Goal: Navigation & Orientation: Find specific page/section

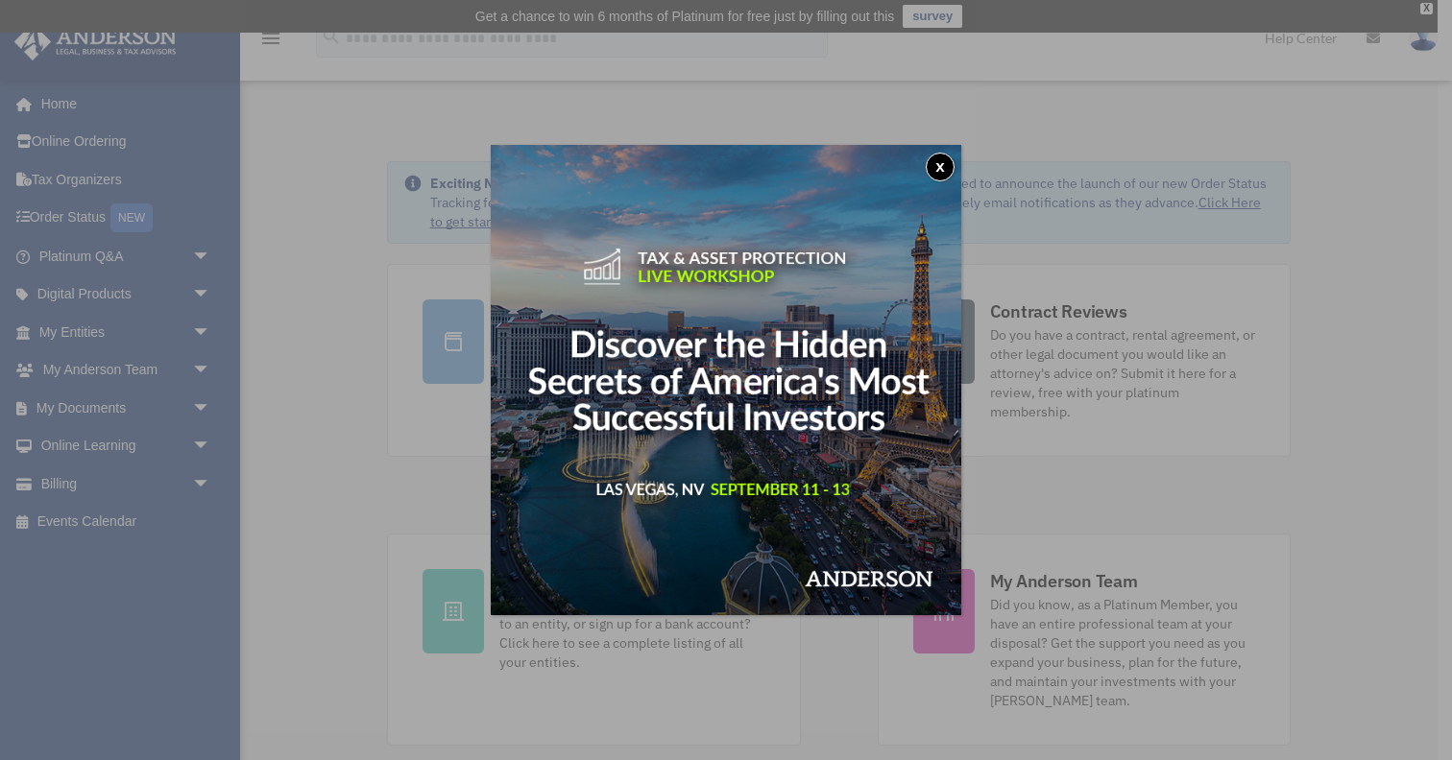
click at [941, 172] on button "x" at bounding box center [940, 167] width 29 height 29
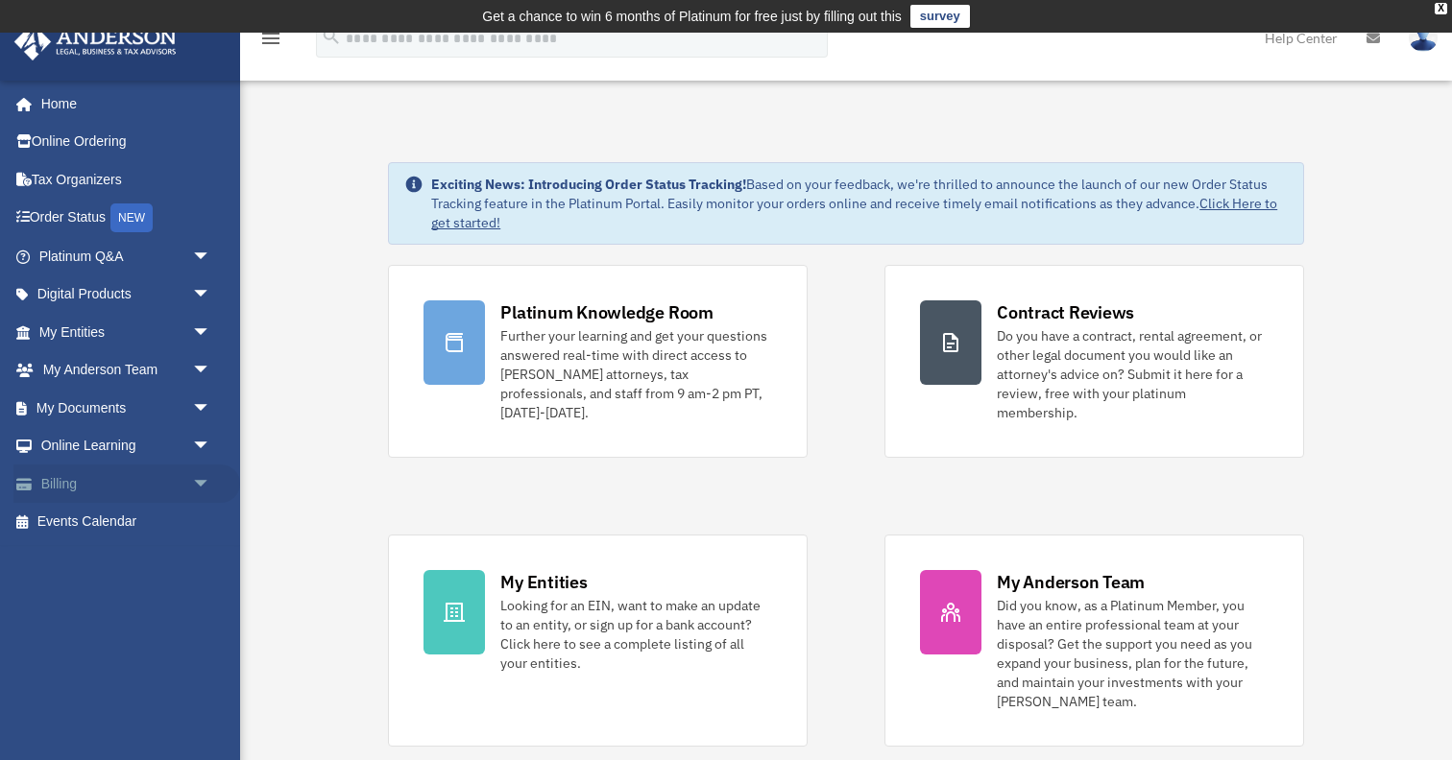
click at [87, 490] on link "Billing arrow_drop_down" at bounding box center [126, 484] width 227 height 38
click at [206, 489] on span "arrow_drop_down" at bounding box center [211, 484] width 38 height 39
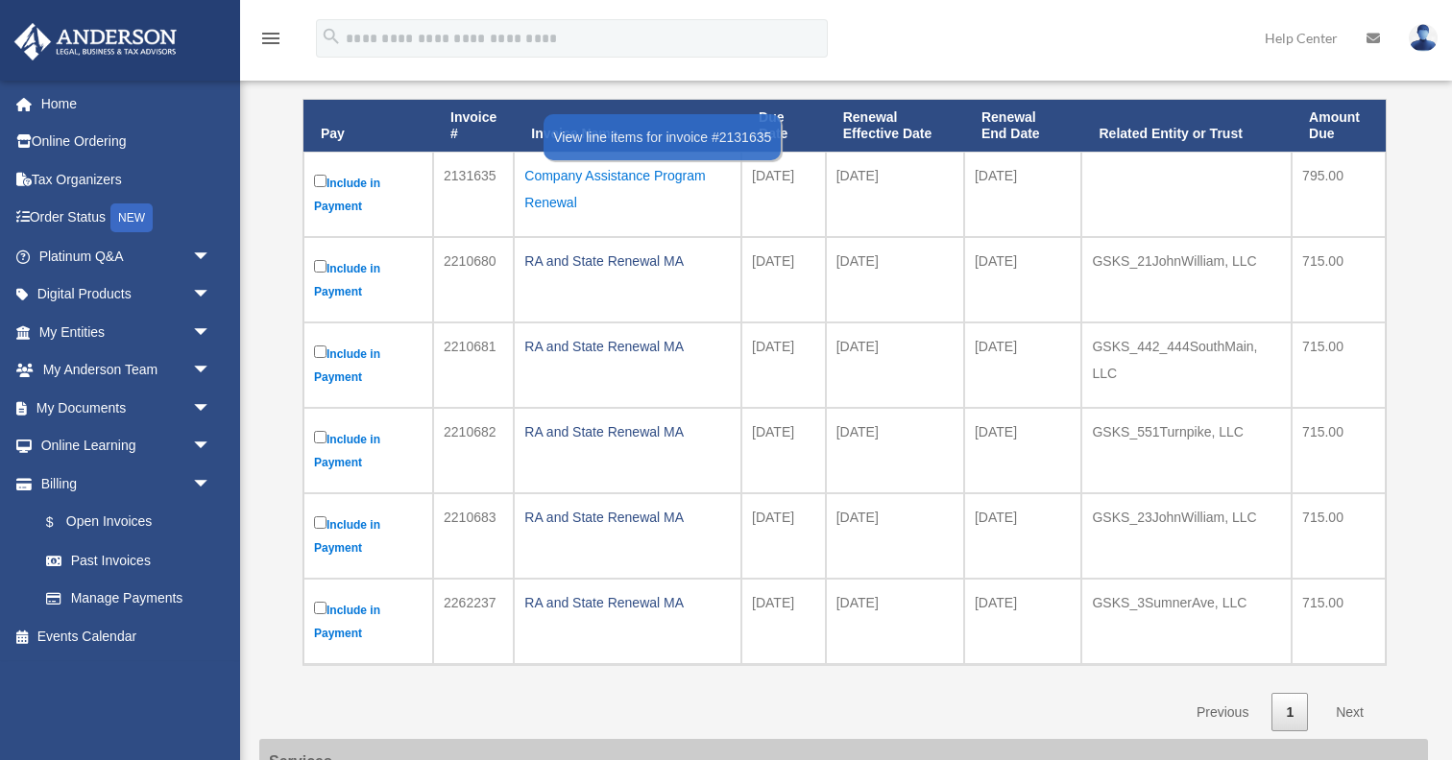
scroll to position [301, 0]
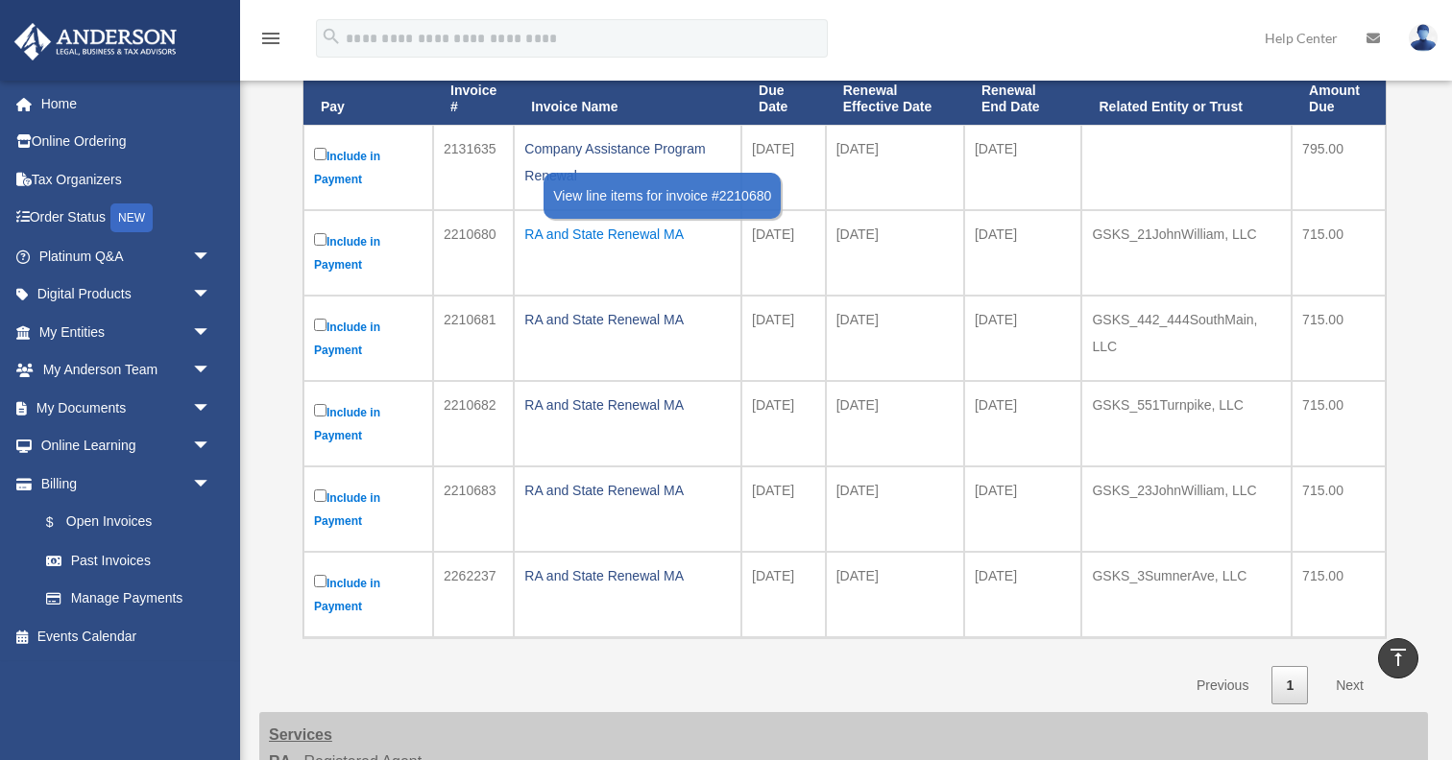
click at [601, 240] on div "RA and State Renewal MA" at bounding box center [627, 234] width 206 height 27
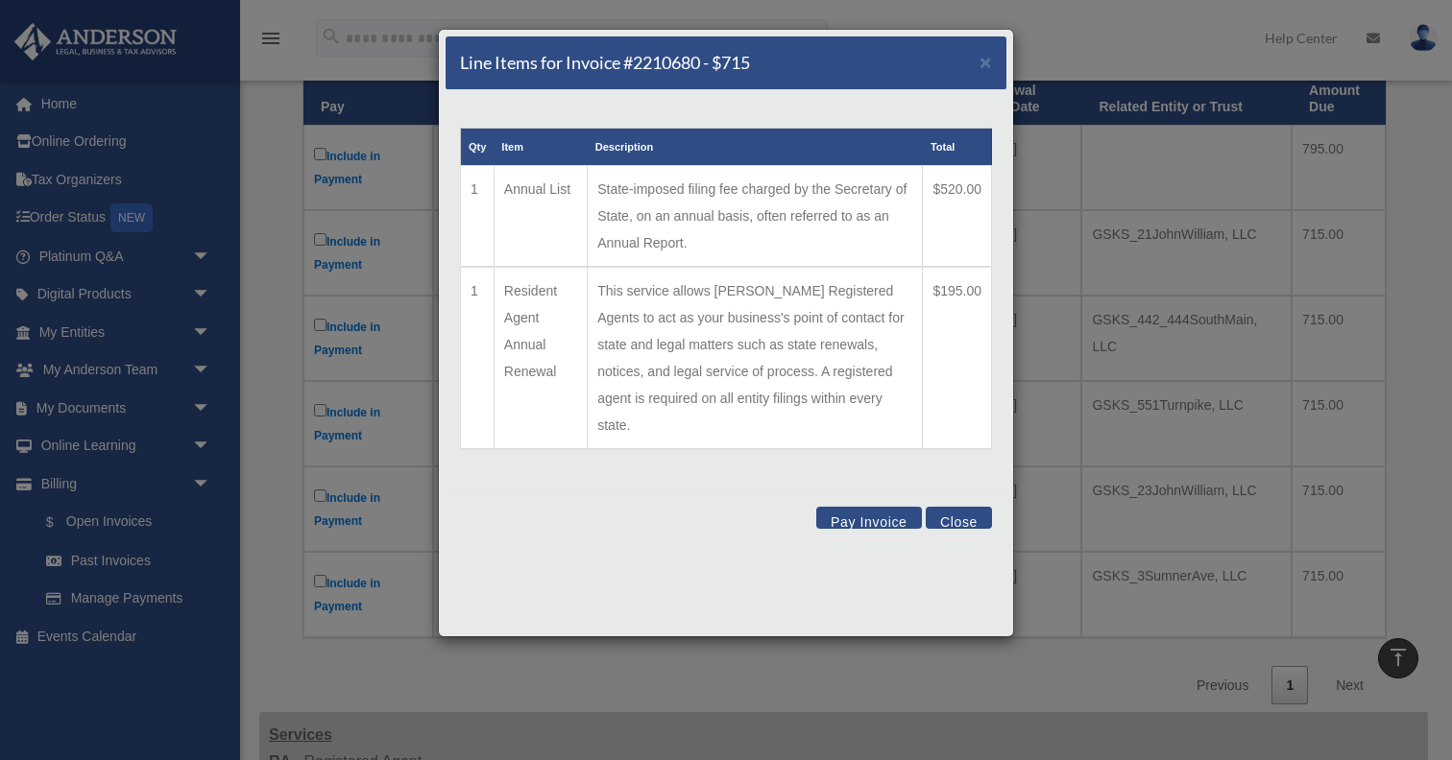
click at [881, 507] on button "Pay Invoice" at bounding box center [869, 518] width 106 height 22
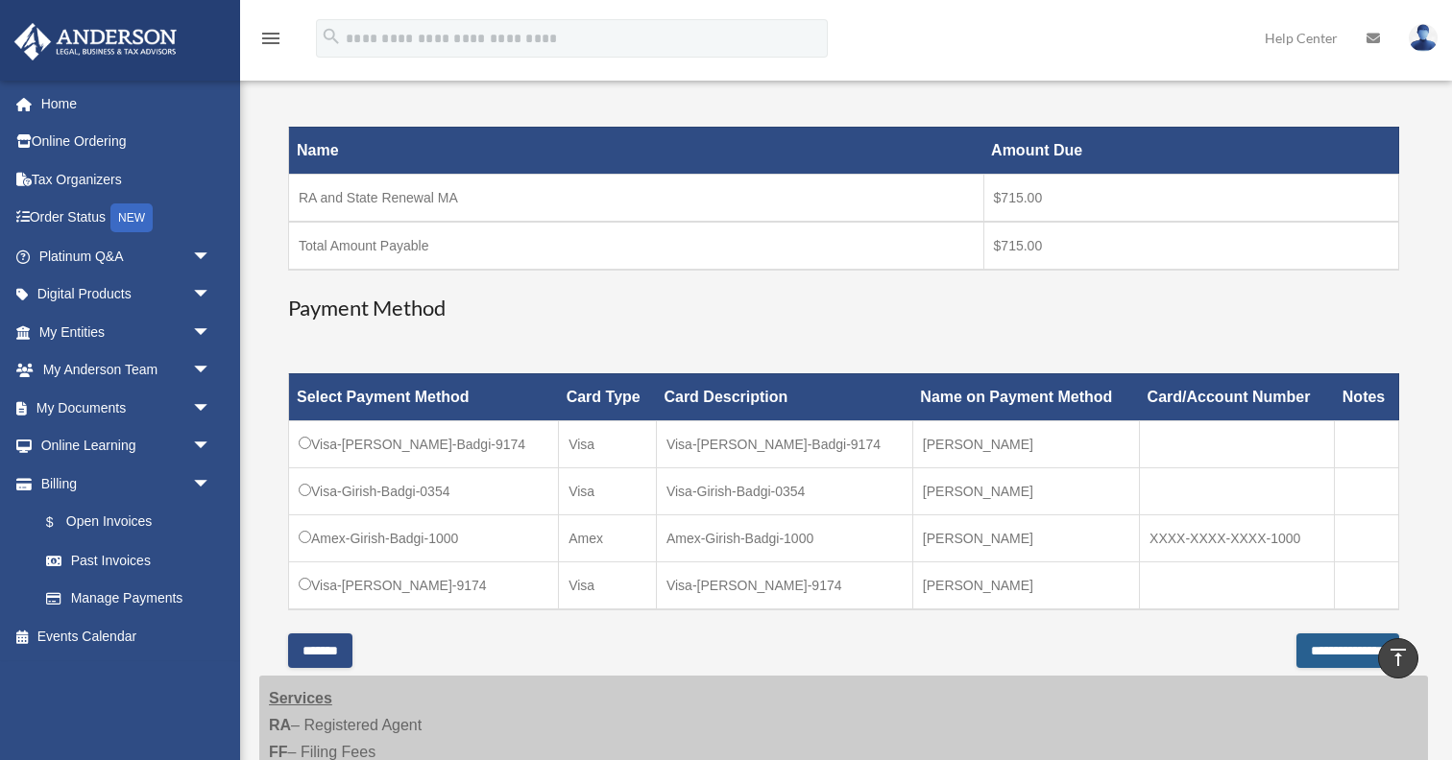
click at [1314, 648] on input "**********" at bounding box center [1347, 651] width 103 height 35
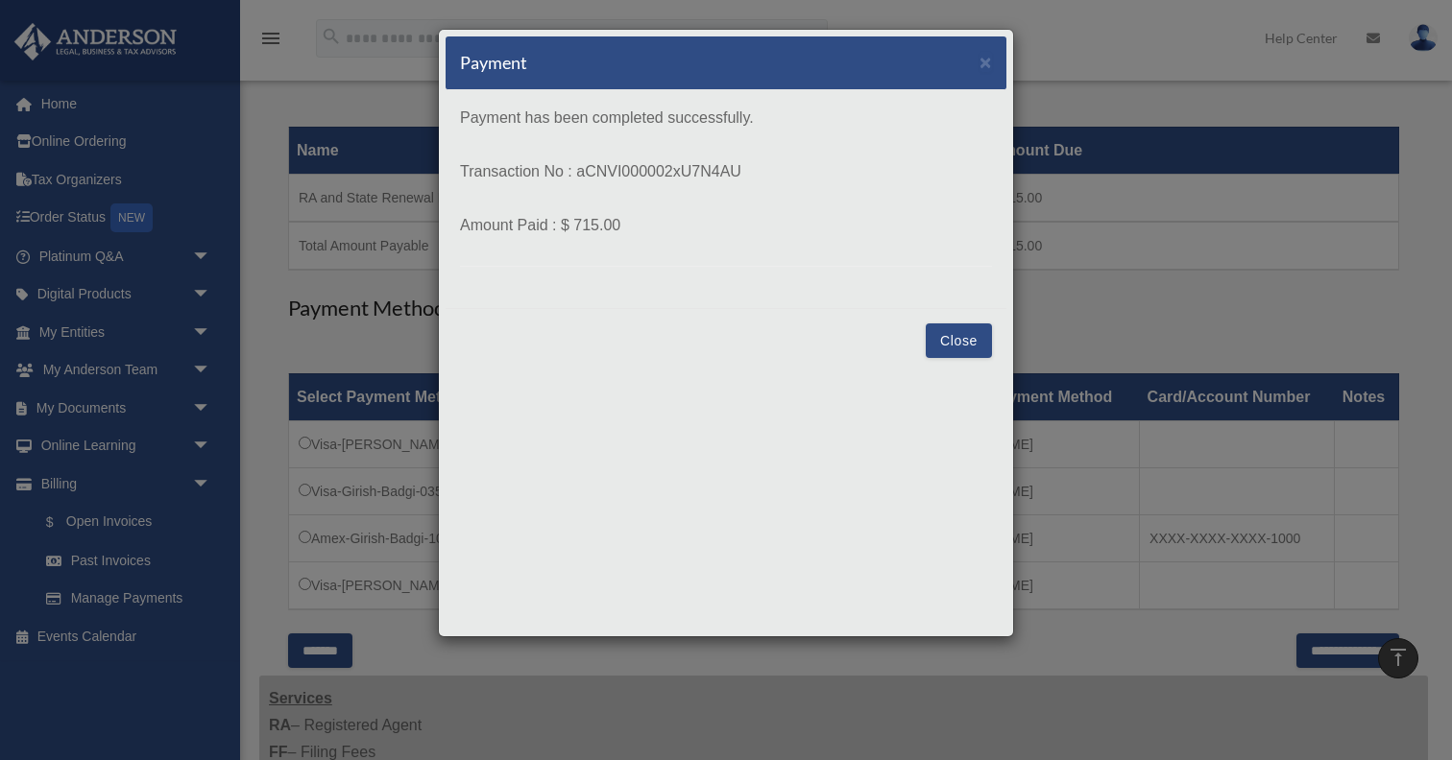
click at [994, 61] on div "Payment ×" at bounding box center [725, 63] width 561 height 54
click at [988, 66] on span "×" at bounding box center [985, 62] width 12 height 22
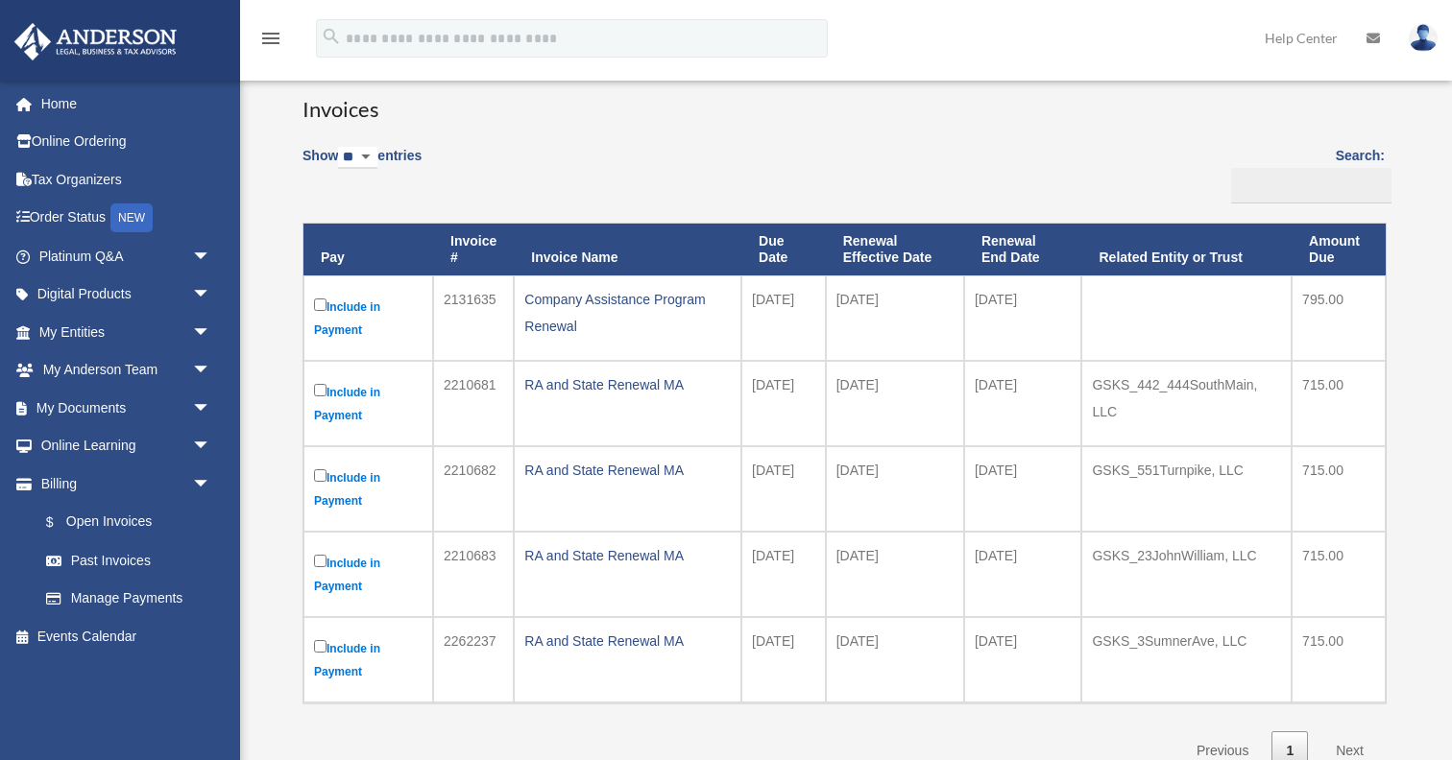
scroll to position [159, 0]
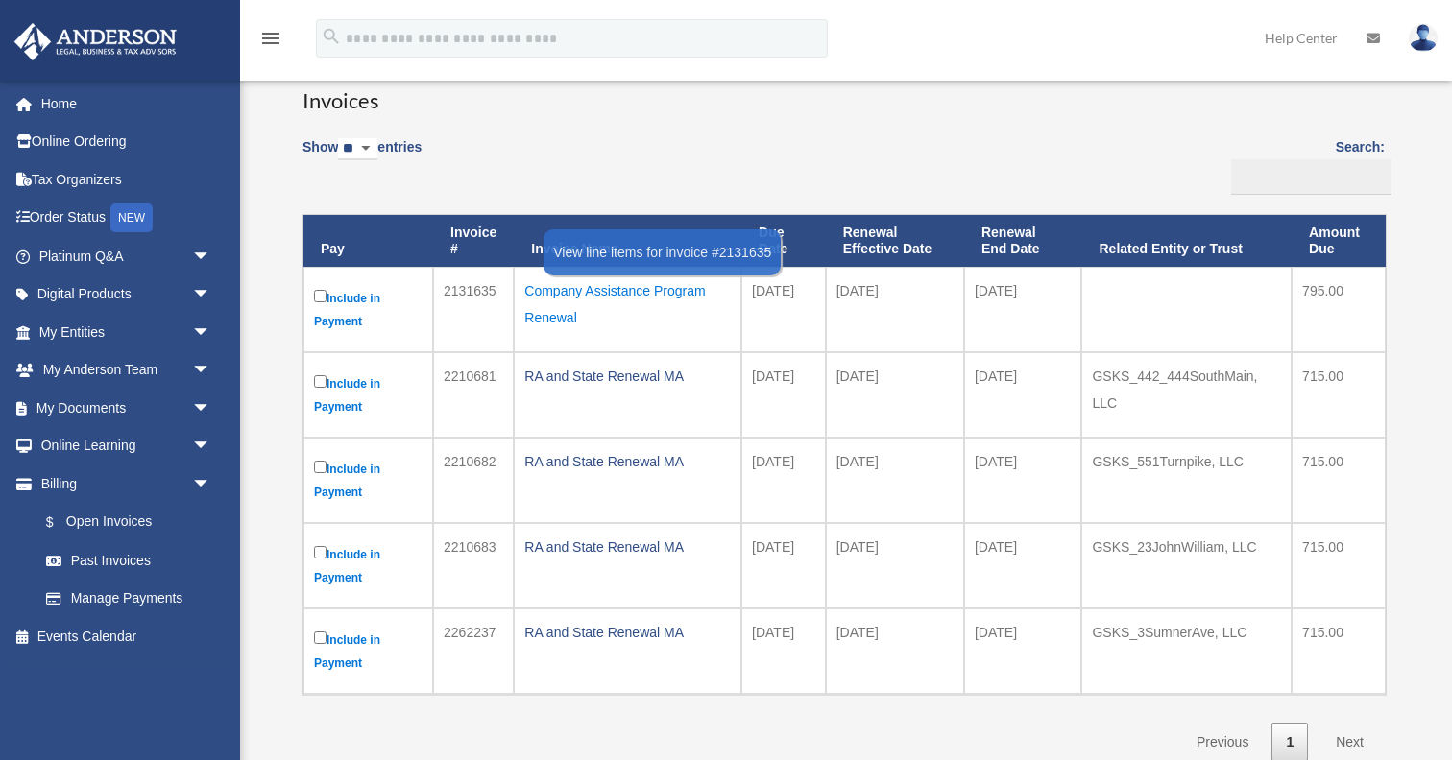
click at [614, 289] on div "Company Assistance Program Renewal" at bounding box center [627, 304] width 206 height 54
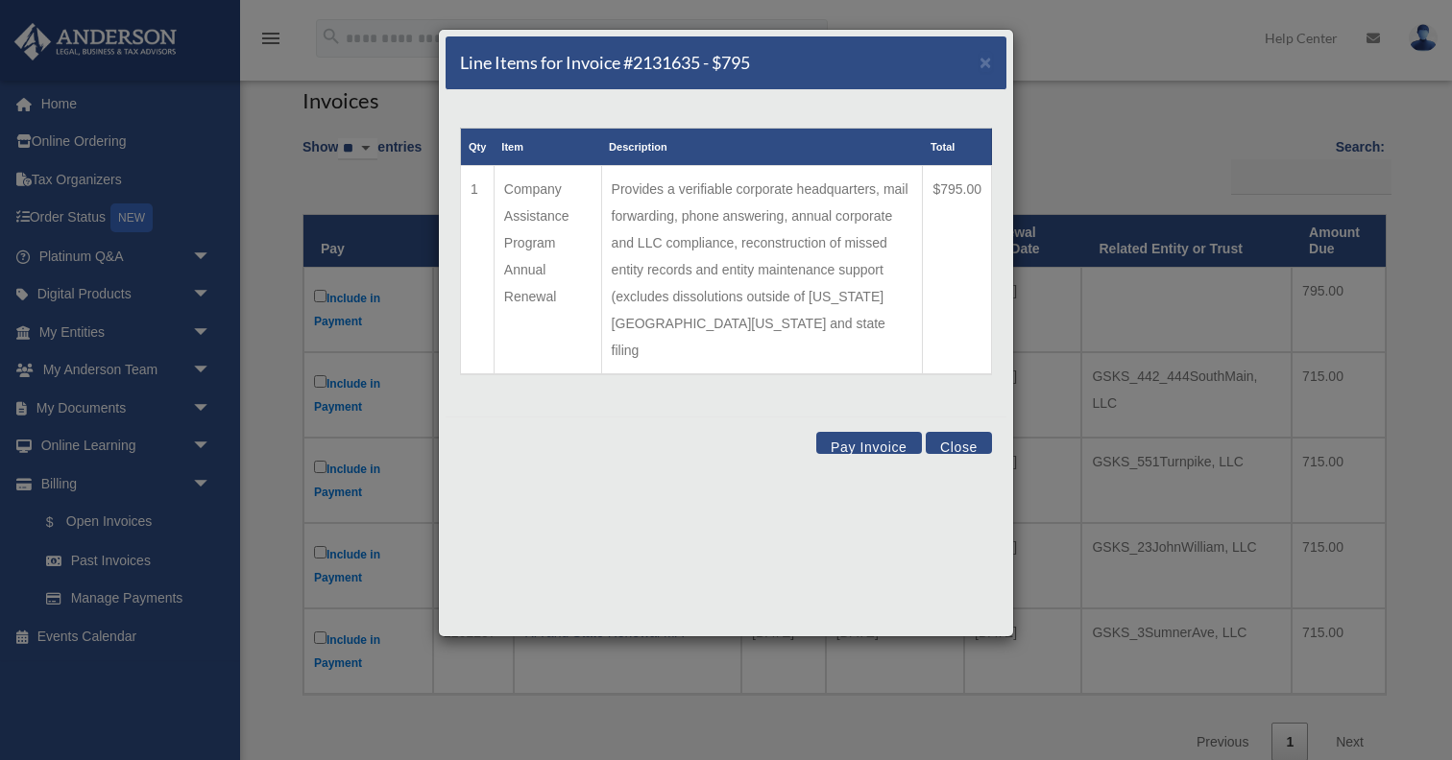
click at [874, 432] on button "Pay Invoice" at bounding box center [869, 443] width 106 height 22
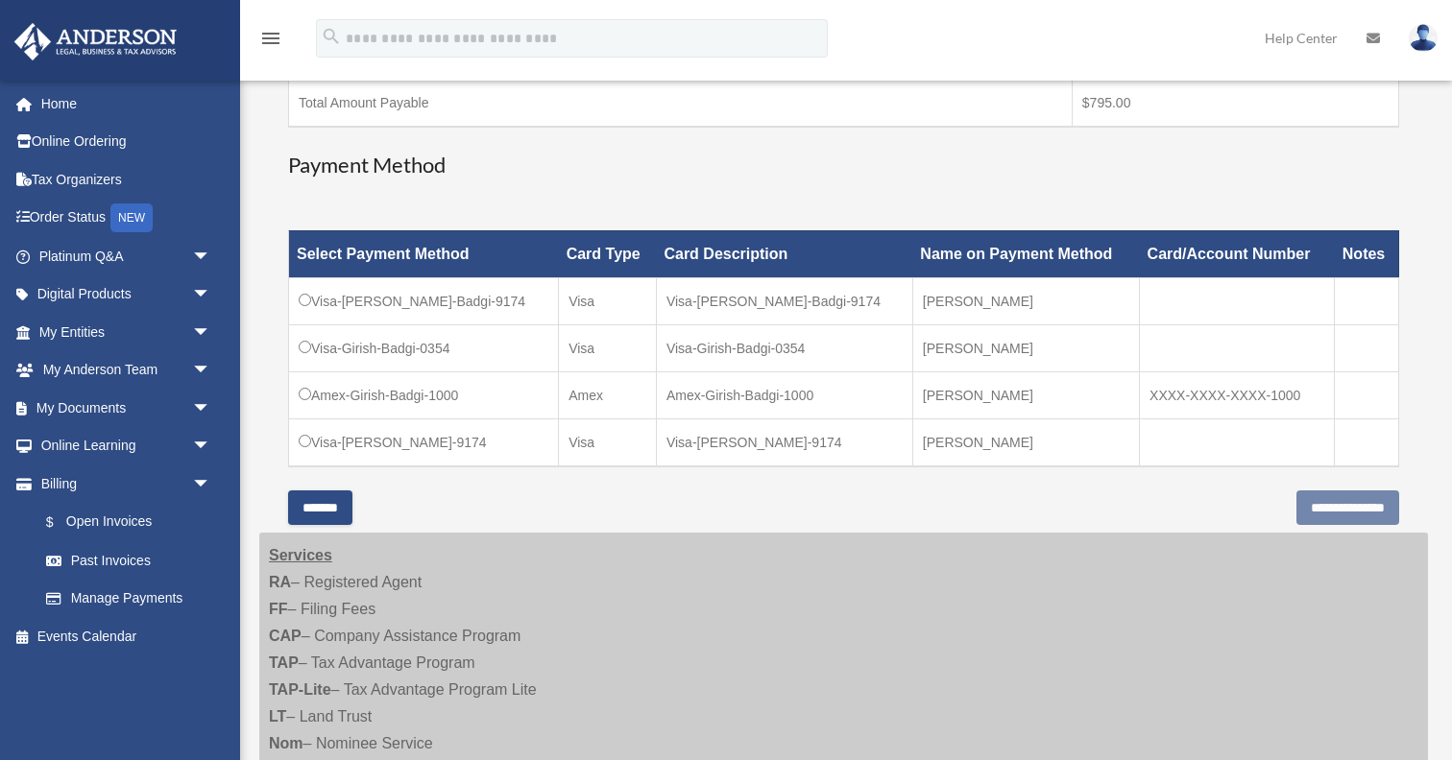
scroll to position [464, 0]
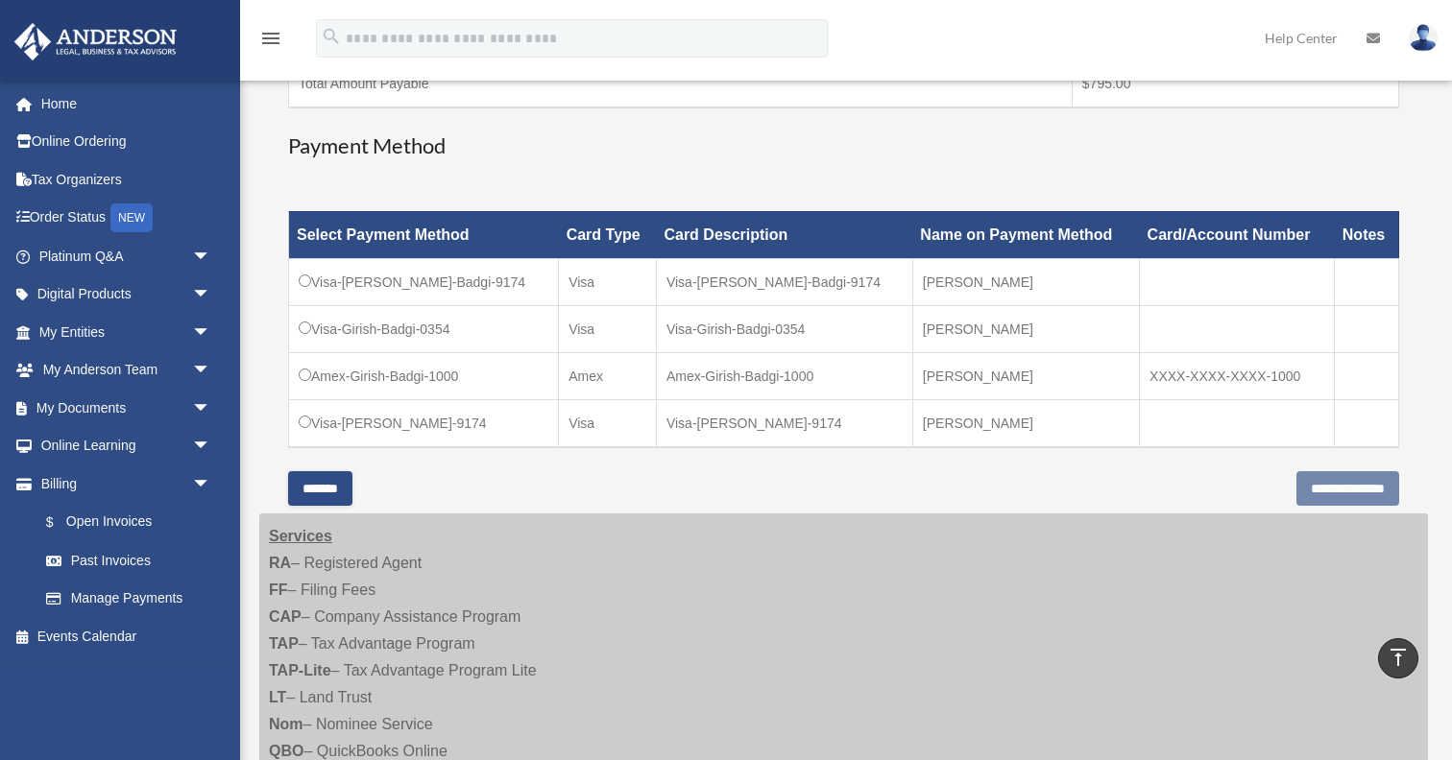
click at [365, 284] on td "Visa-Girish R-Badgi-9174" at bounding box center [424, 281] width 270 height 47
click at [1299, 484] on input "**********" at bounding box center [1347, 488] width 103 height 35
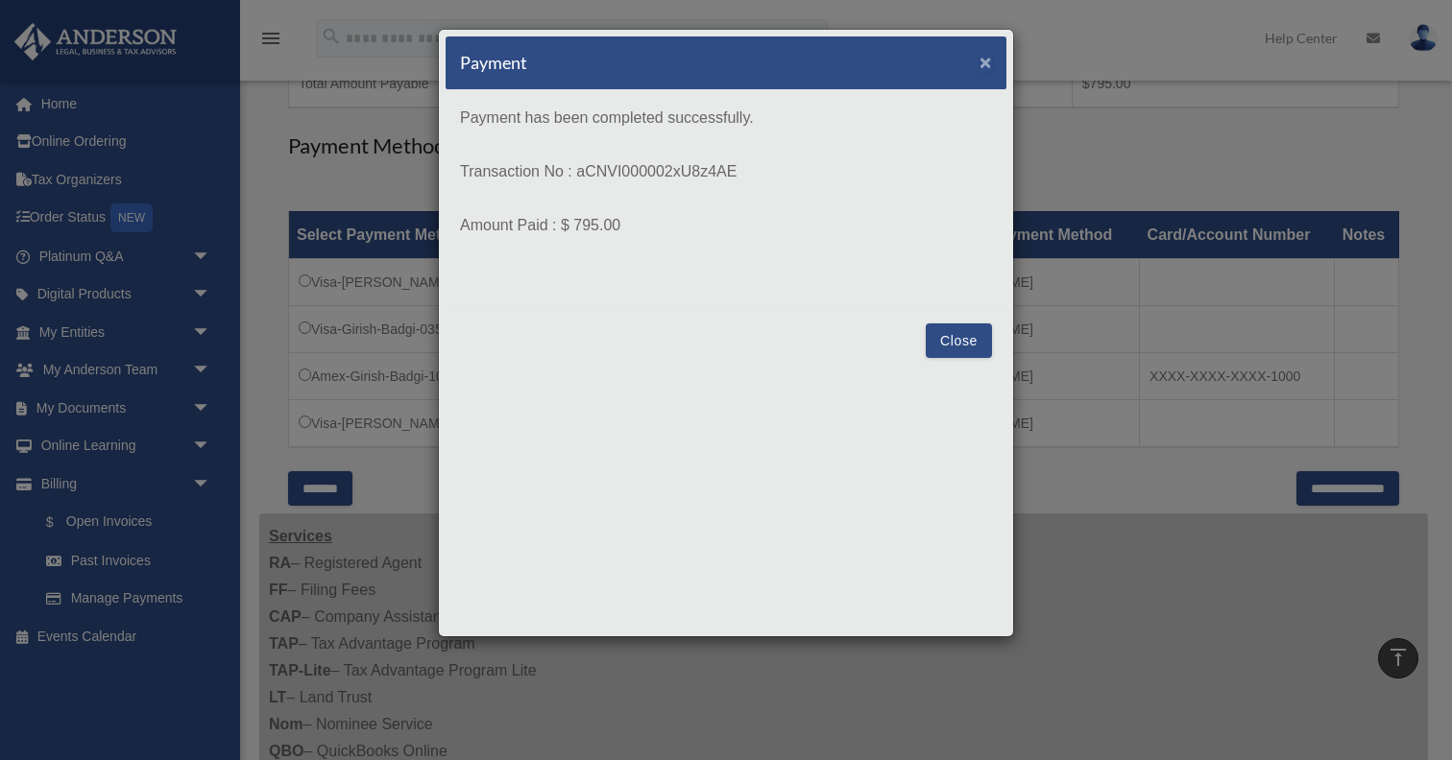
click at [985, 66] on span "×" at bounding box center [985, 62] width 12 height 22
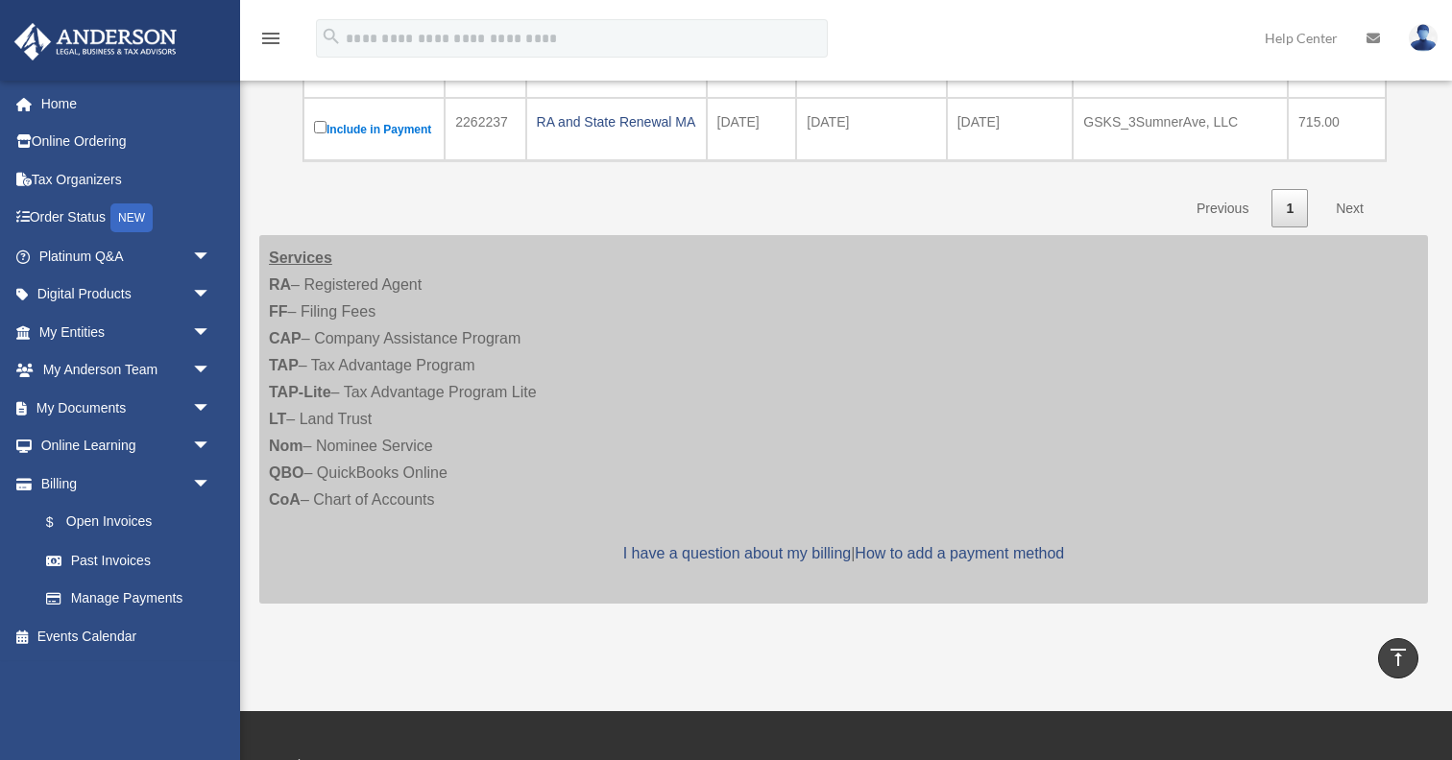
click at [1374, 42] on icon at bounding box center [1372, 38] width 13 height 13
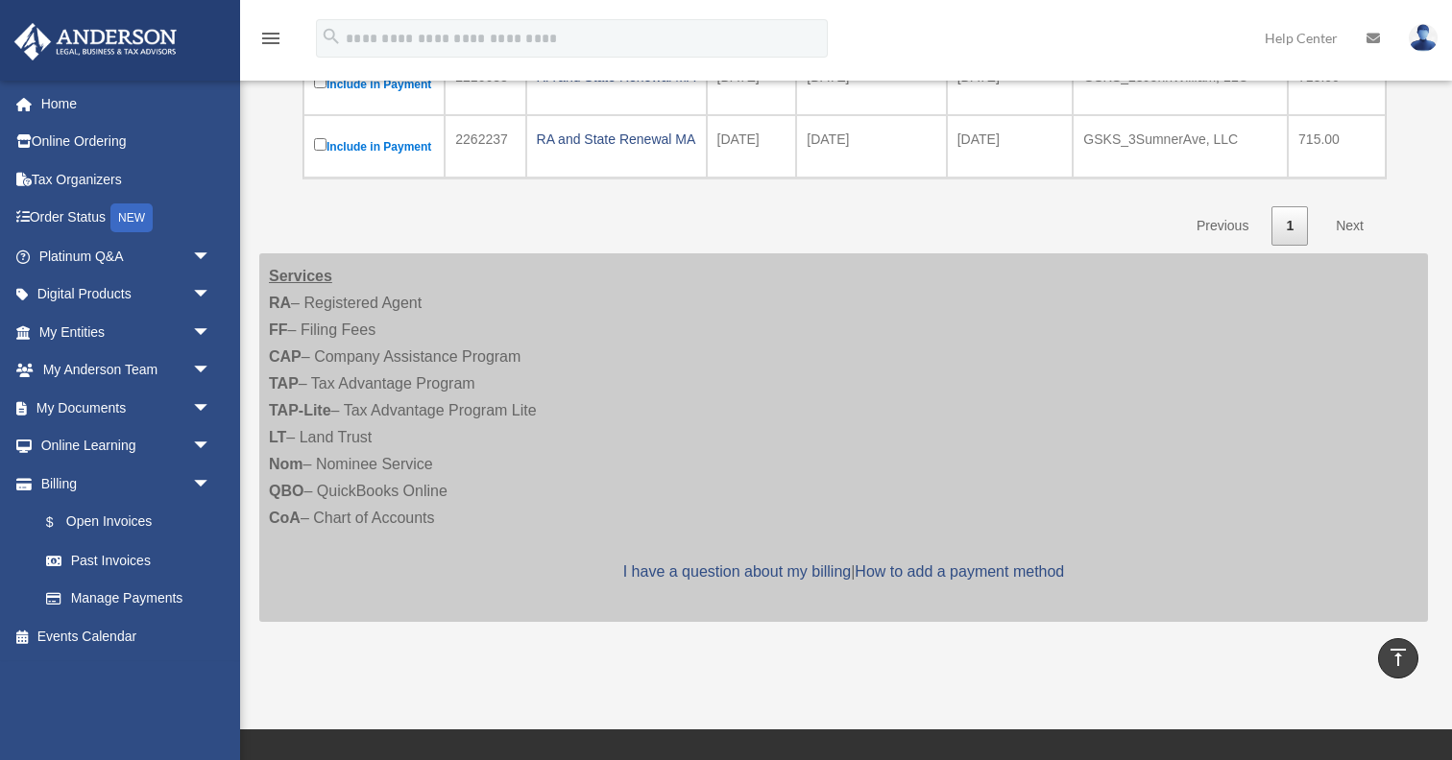
scroll to position [496, 0]
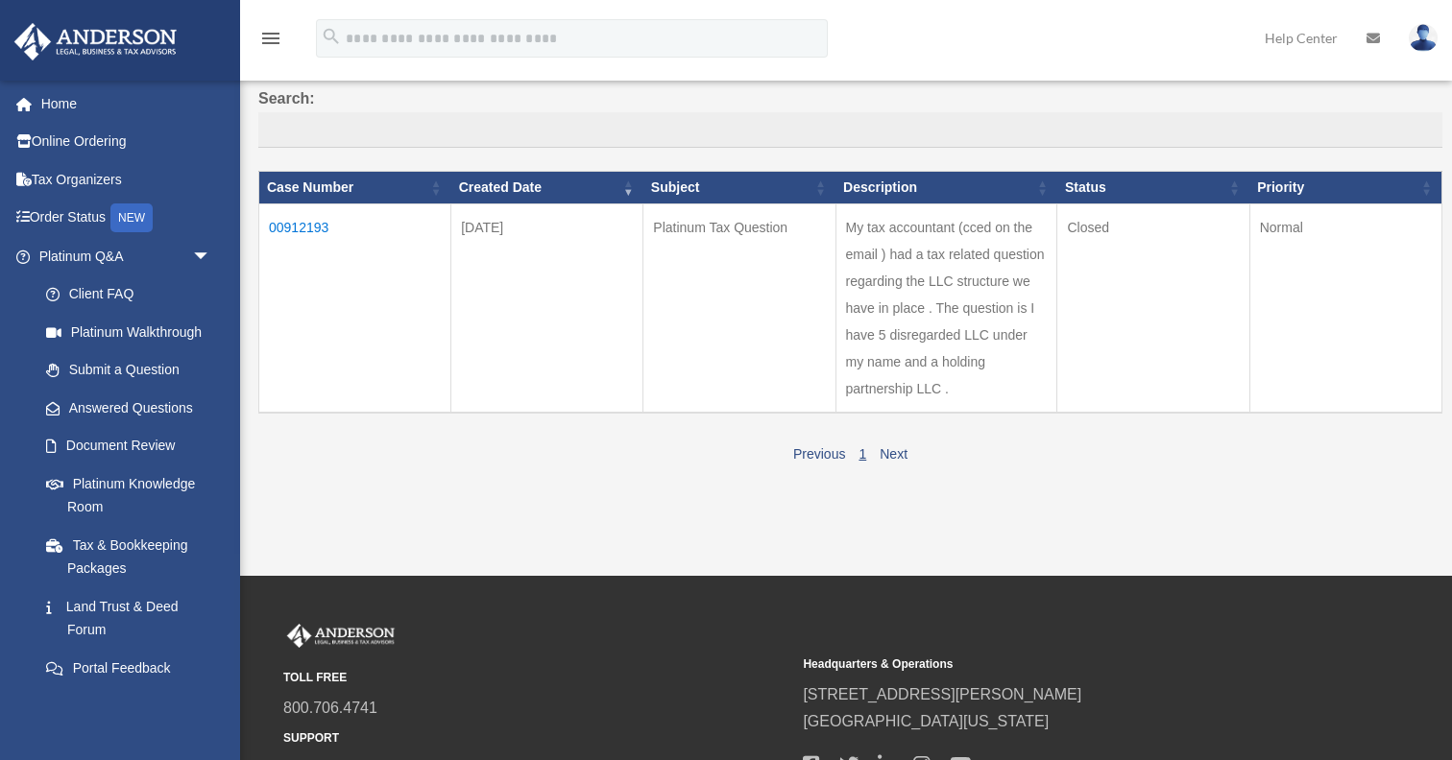
scroll to position [359, 0]
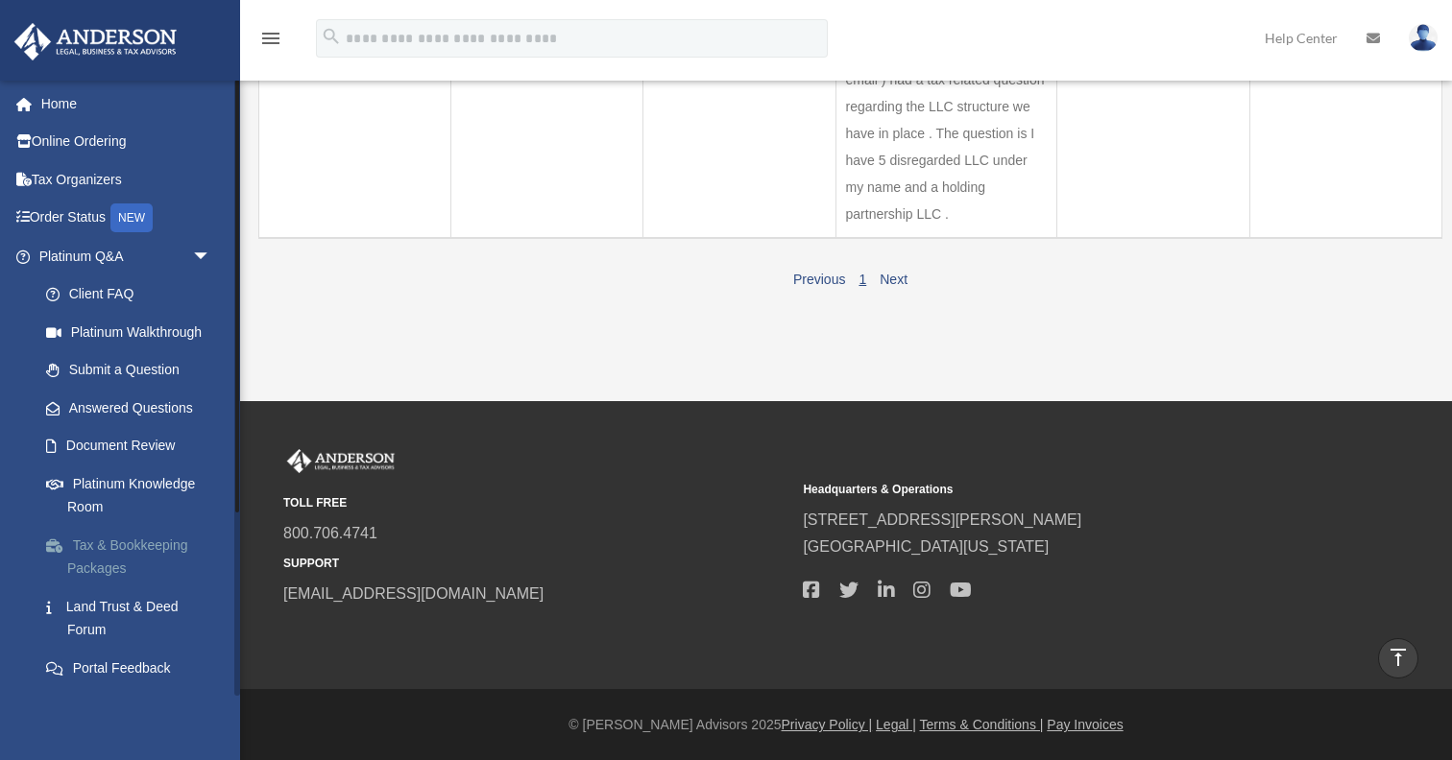
click at [133, 548] on link "Tax & Bookkeeping Packages" at bounding box center [133, 556] width 213 height 61
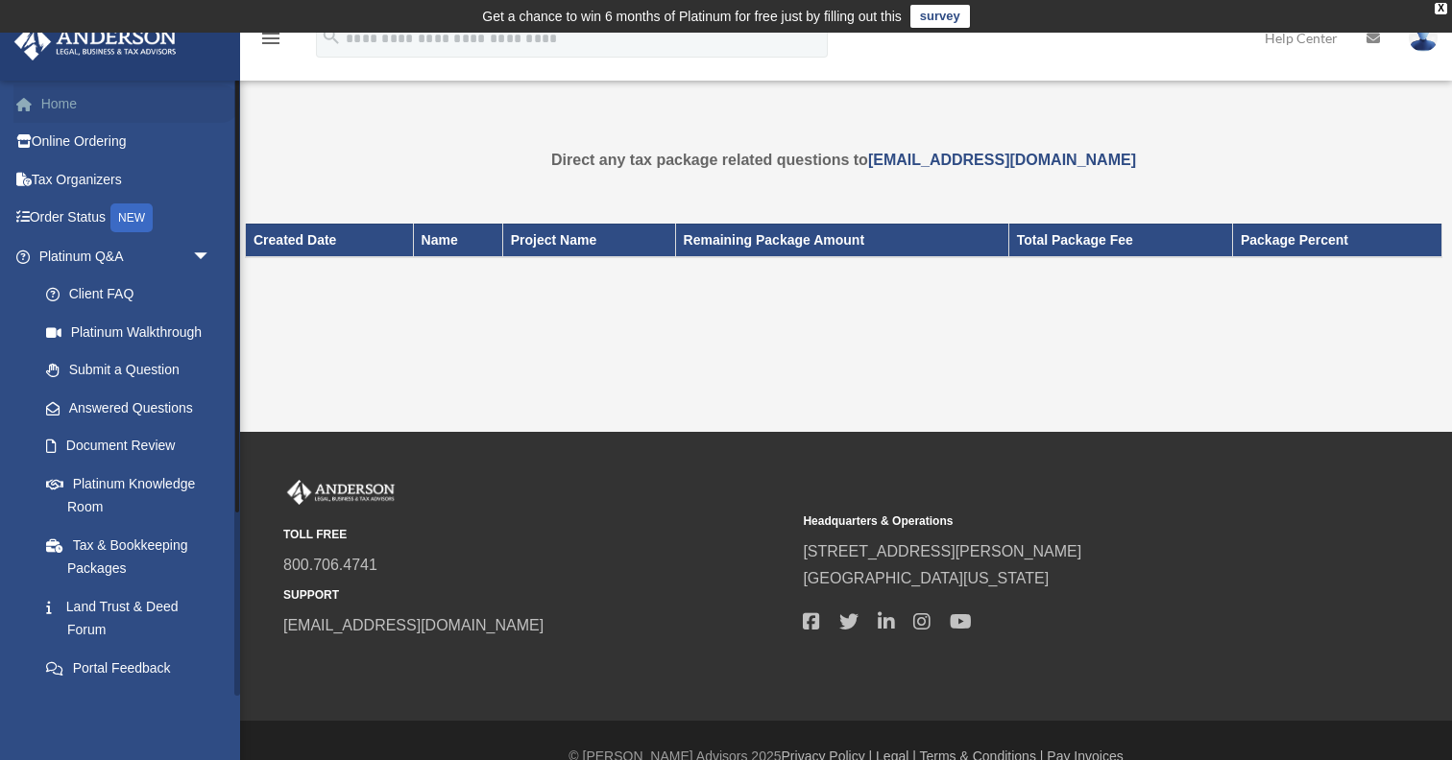
click at [59, 98] on link "Home" at bounding box center [126, 103] width 227 height 38
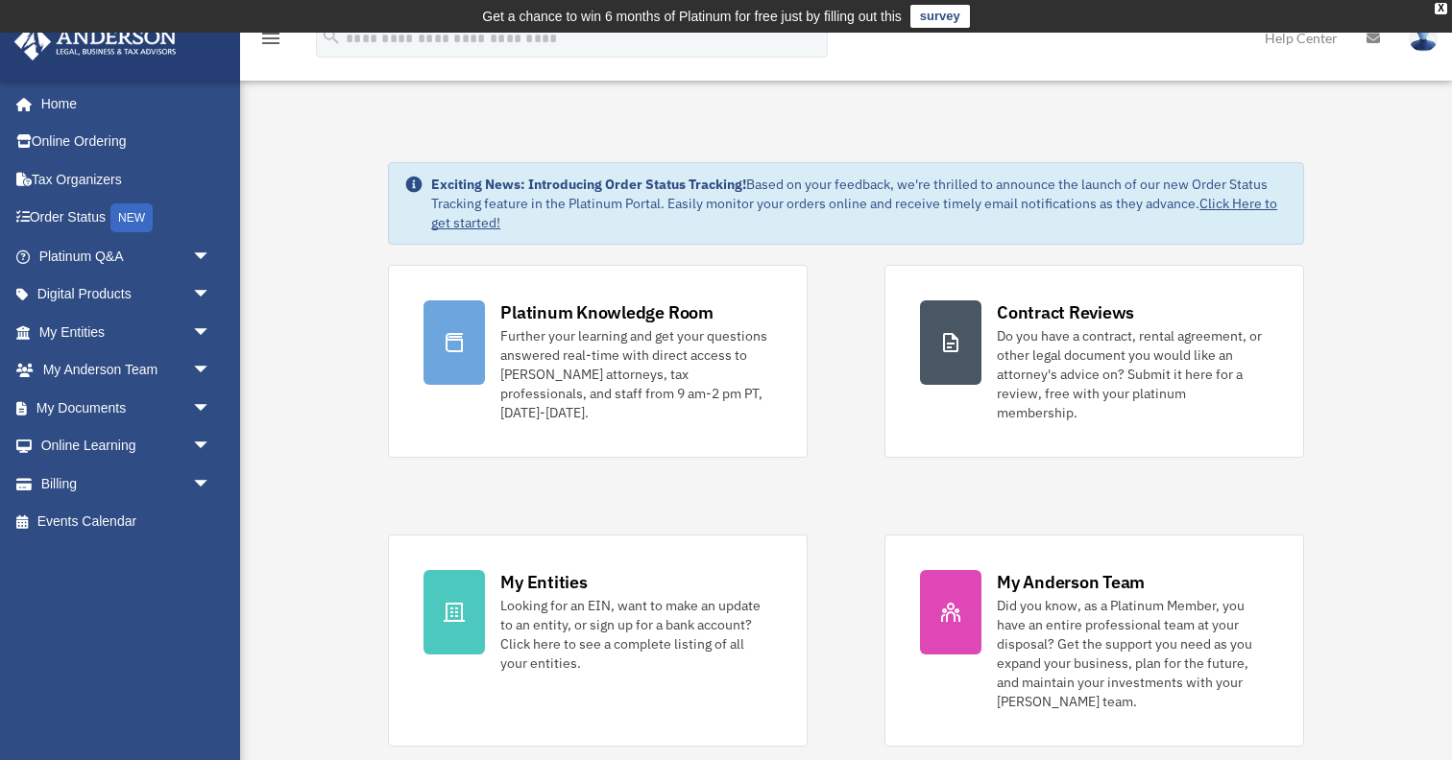
click at [1424, 46] on img at bounding box center [1422, 38] width 29 height 28
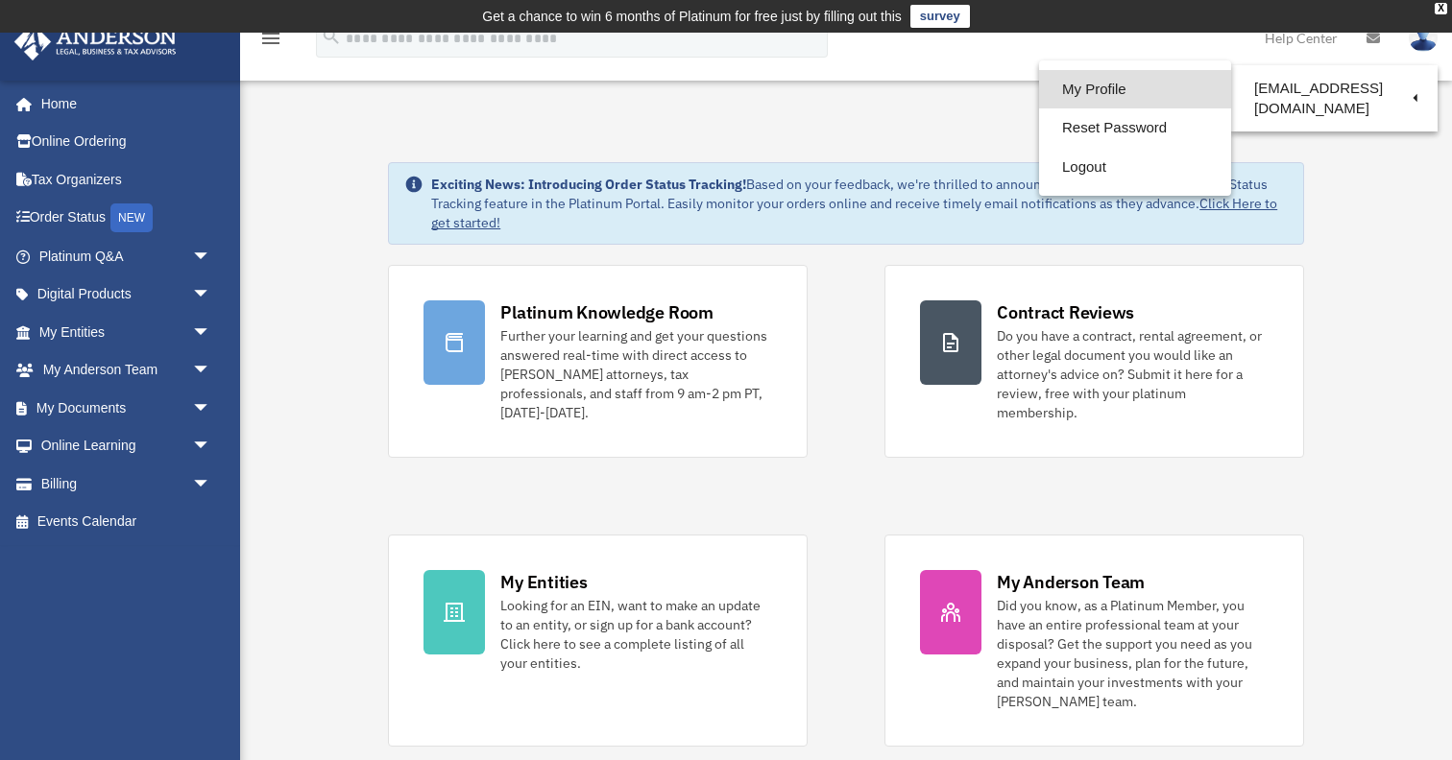
click at [1135, 90] on link "My Profile" at bounding box center [1135, 89] width 192 height 39
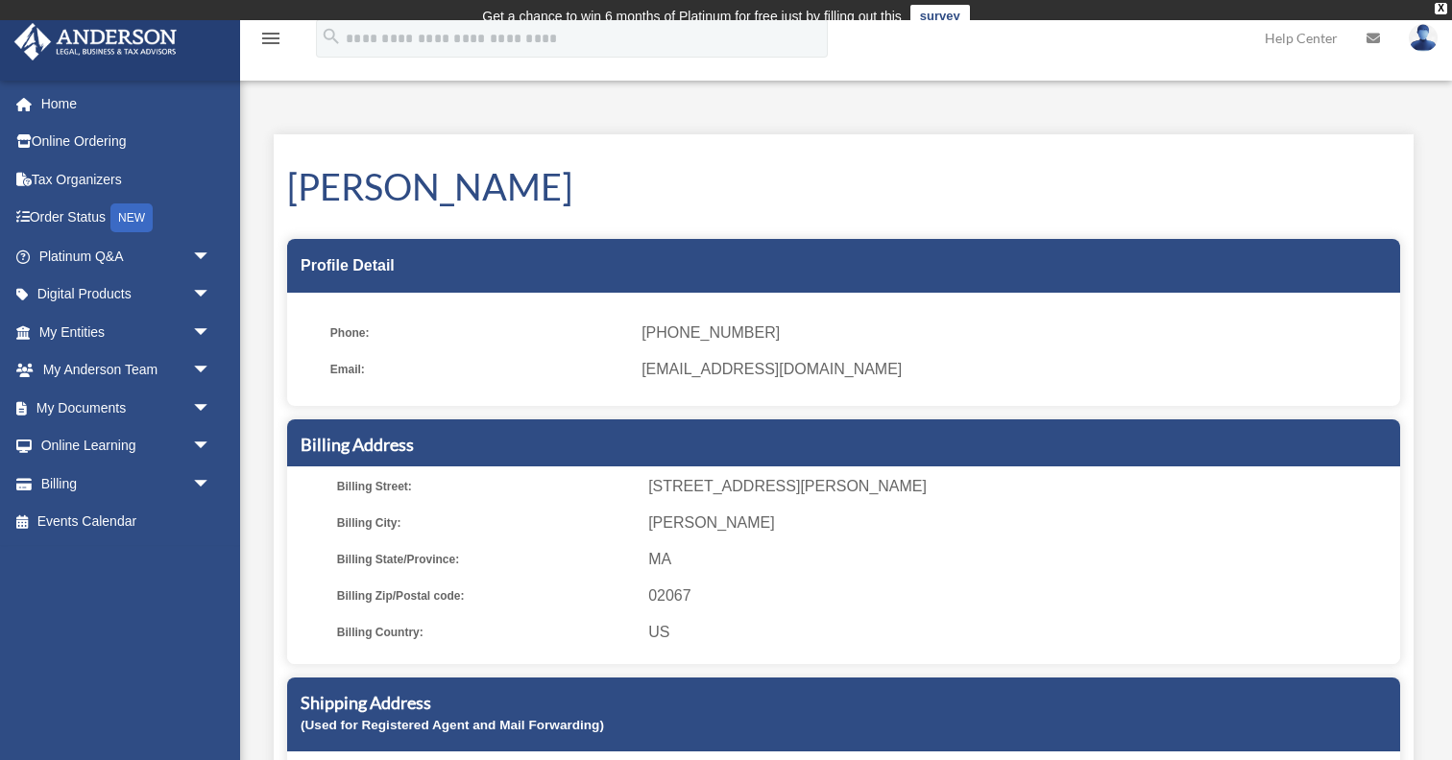
click at [206, 330] on span "arrow_drop_down" at bounding box center [211, 332] width 38 height 39
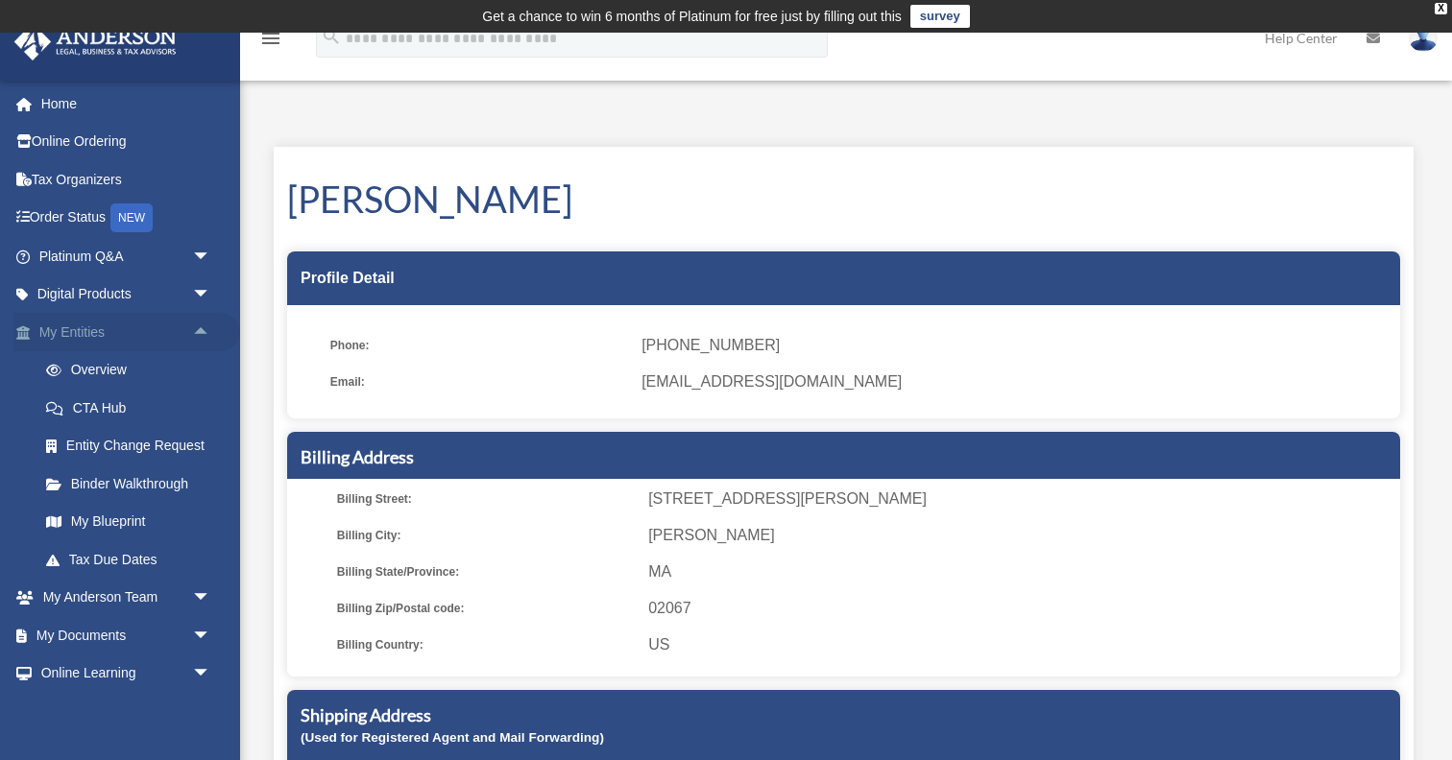
click at [198, 338] on span "arrow_drop_up" at bounding box center [211, 332] width 38 height 39
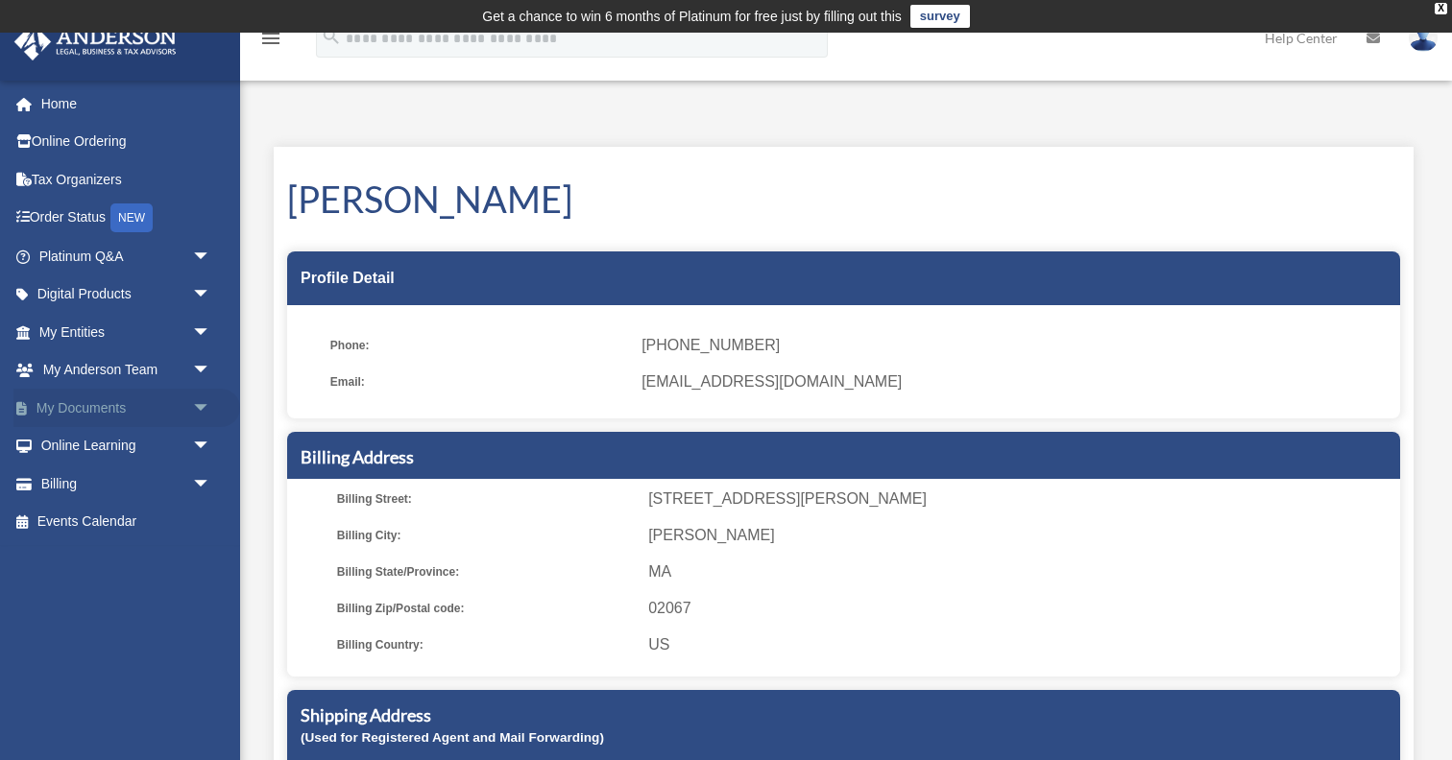
click at [203, 412] on span "arrow_drop_down" at bounding box center [211, 408] width 38 height 39
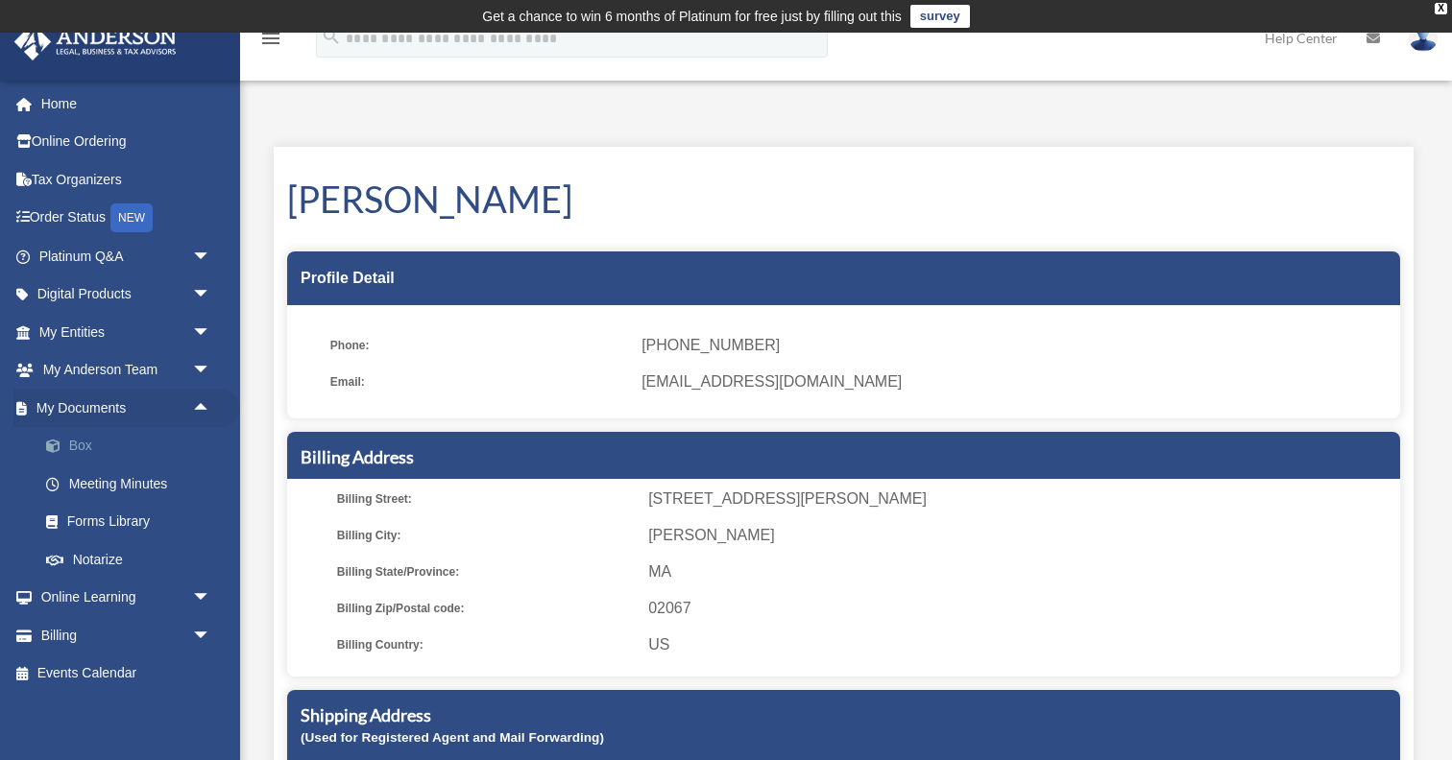
click at [88, 447] on link "Box" at bounding box center [133, 446] width 213 height 38
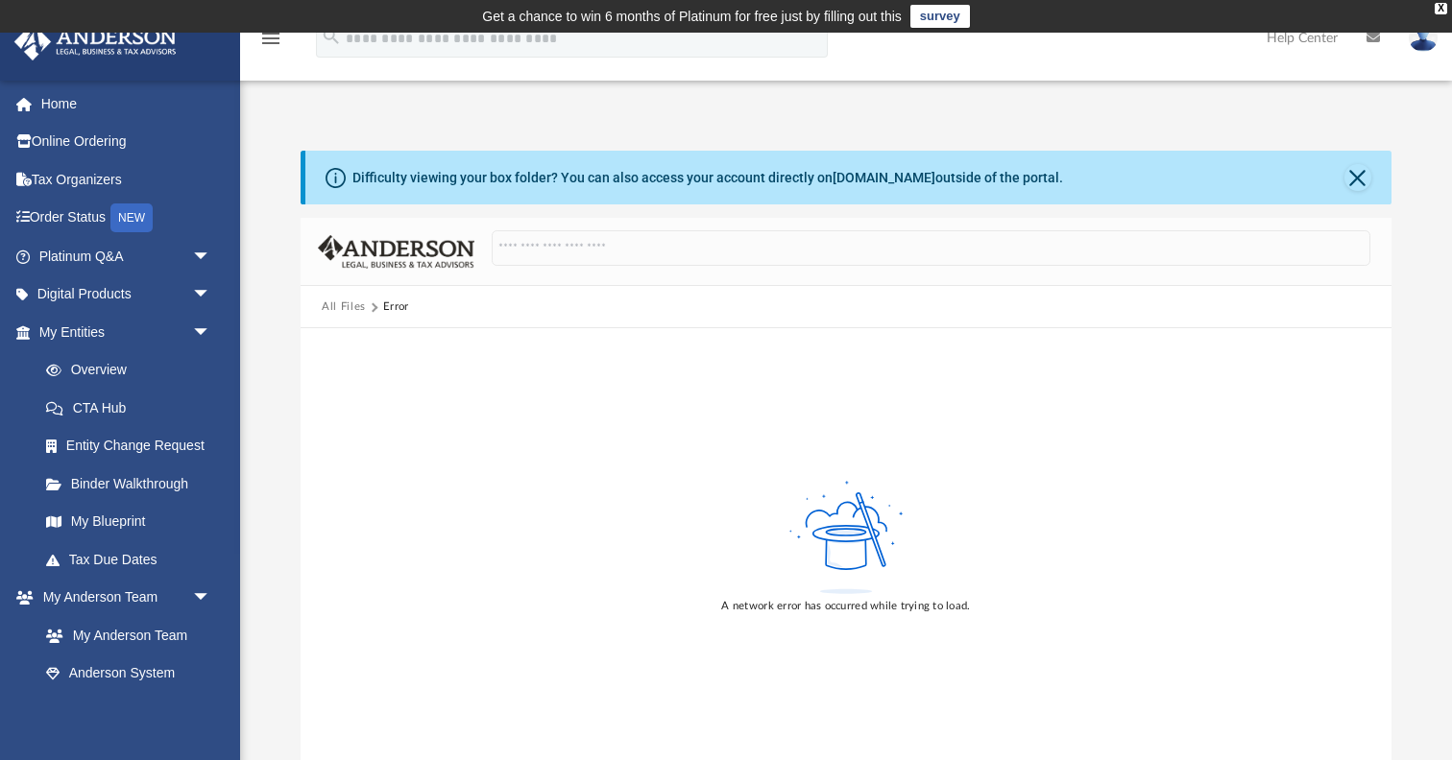
click at [1032, 180] on div "Difficulty viewing your box folder? You can also access your account directly o…" at bounding box center [707, 178] width 710 height 20
click at [1026, 180] on div "Difficulty viewing your box folder? You can also access your account directly o…" at bounding box center [707, 178] width 710 height 20
click at [950, 178] on div "Difficulty viewing your box folder? You can also access your account directly o…" at bounding box center [707, 178] width 710 height 20
click at [878, 178] on link "box.com" at bounding box center [883, 177] width 103 height 15
click at [660, 421] on div "A network error has occurred while trying to load." at bounding box center [846, 546] width 1091 height 436
